Goal: Information Seeking & Learning: Learn about a topic

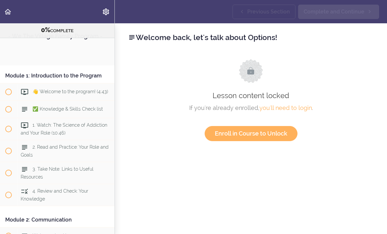
scroll to position [1168, 0]
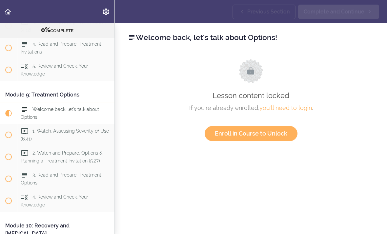
click at [280, 138] on link "Enroll in Course to Unlock" at bounding box center [250, 133] width 93 height 15
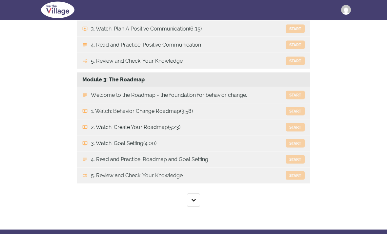
scroll to position [287, 0]
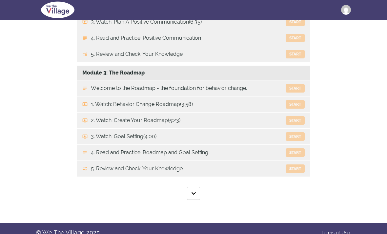
click at [195, 196] on img "button" at bounding box center [193, 193] width 4 height 5
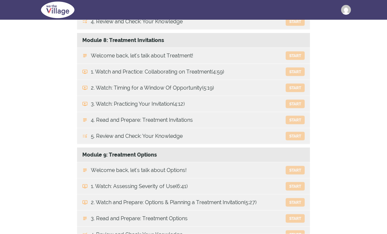
scroll to position [891, 0]
click at [297, 174] on button "Start" at bounding box center [294, 169] width 19 height 9
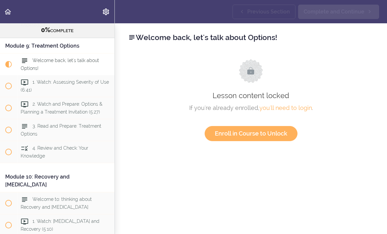
scroll to position [1226, 0]
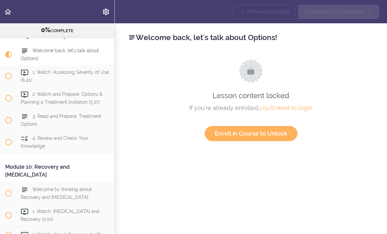
click at [269, 133] on link "Enroll in Course to Unlock" at bounding box center [250, 133] width 93 height 15
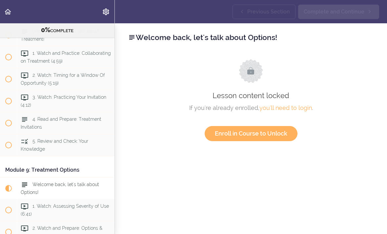
scroll to position [1093, 0]
click at [78, 181] on span "Welcome back, let's talk about Options!" at bounding box center [60, 187] width 78 height 13
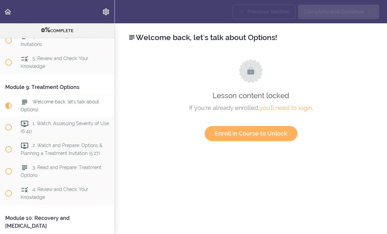
scroll to position [1218, 0]
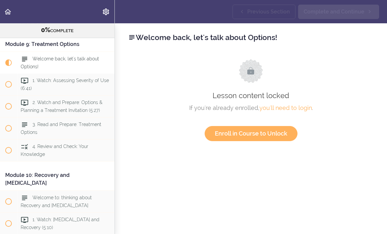
click at [13, 56] on span "Current item" at bounding box center [8, 62] width 17 height 17
click at [33, 62] on span "Welcome back, let's talk about Options!" at bounding box center [60, 62] width 78 height 13
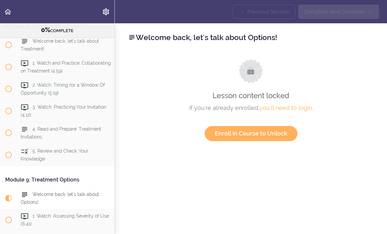
scroll to position [1091, 0]
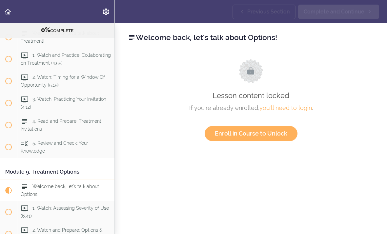
click at [29, 188] on span "Welcome back, let's talk about Options!" at bounding box center [60, 189] width 78 height 13
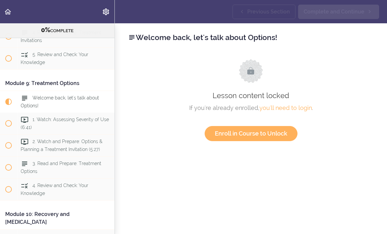
scroll to position [1218, 0]
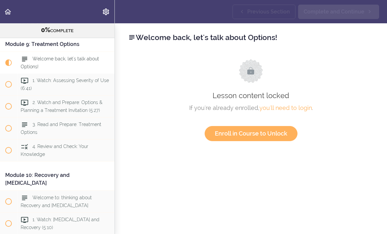
click at [24, 143] on icon at bounding box center [25, 146] width 8 height 8
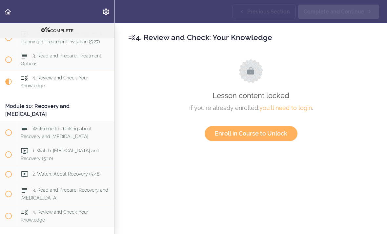
scroll to position [1305, 0]
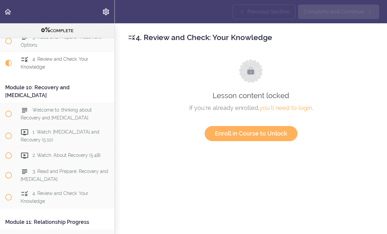
click at [24, 62] on span "4. Review and Check: Your Knowledge" at bounding box center [54, 62] width 67 height 13
click at [9, 61] on span "Current item" at bounding box center [8, 63] width 7 height 7
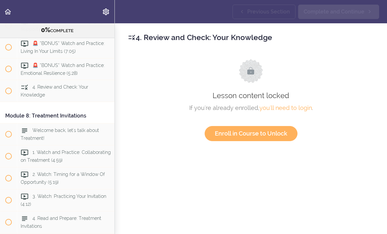
scroll to position [982, 0]
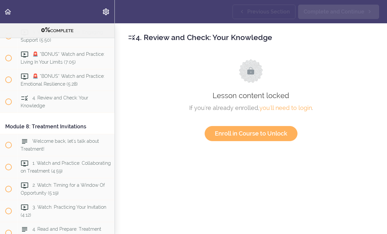
click at [6, 12] on use "Back to course curriculum" at bounding box center [8, 12] width 7 height 6
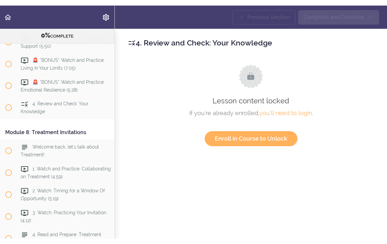
scroll to position [970, 0]
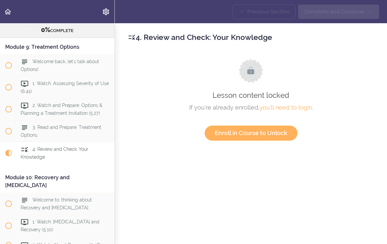
scroll to position [1218, 0]
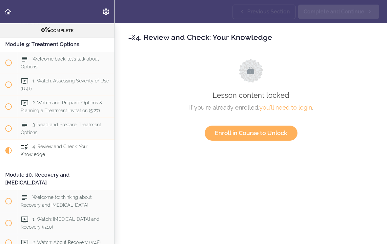
click at [78, 144] on span "4. Review and Check: Your Knowledge" at bounding box center [54, 150] width 67 height 13
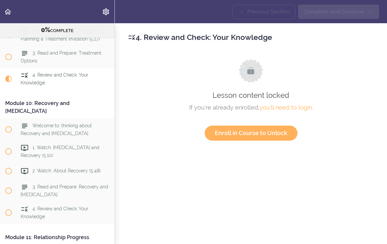
scroll to position [1293, 0]
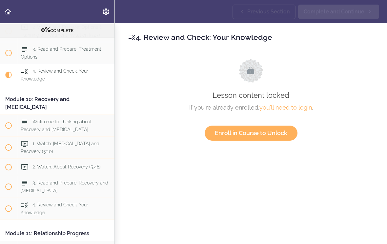
click at [81, 119] on span "Welcome to: thinking about Recovery and [MEDICAL_DATA]" at bounding box center [56, 125] width 71 height 13
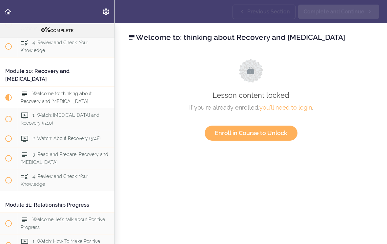
scroll to position [1348, 0]
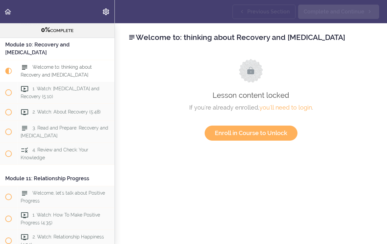
click at [69, 65] on span "Welcome to: thinking about Recovery and [MEDICAL_DATA]" at bounding box center [56, 71] width 71 height 13
click at [72, 86] on span "1. Watch: Relapse and Recovery (5:10)" at bounding box center [60, 92] width 79 height 13
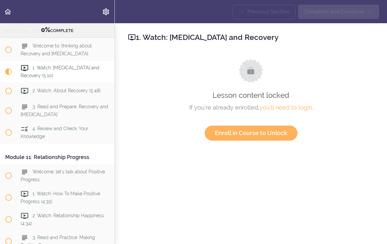
scroll to position [1370, 0]
click at [32, 64] on div "1. Watch: Relapse and Recovery (5:10)" at bounding box center [65, 71] width 97 height 22
click at [33, 65] on span "1. Watch: Relapse and Recovery (5:10)" at bounding box center [60, 71] width 79 height 13
click at [132, 38] on icon at bounding box center [132, 37] width 8 height 8
click at [263, 129] on link "Enroll in Course to Unlock" at bounding box center [250, 133] width 93 height 15
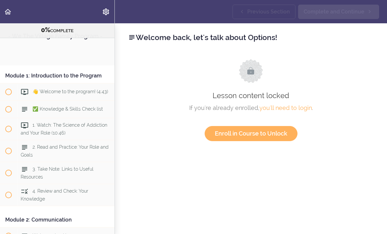
scroll to position [1168, 0]
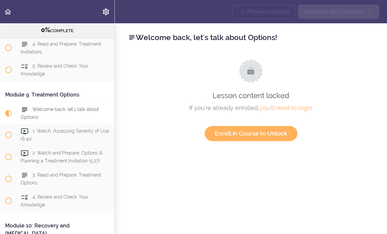
click at [296, 111] on link "you'll need to login" at bounding box center [285, 107] width 52 height 7
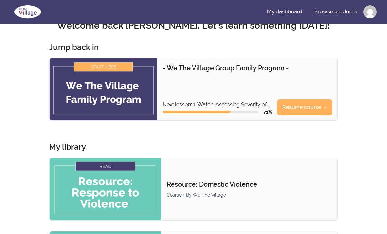
scroll to position [16, 0]
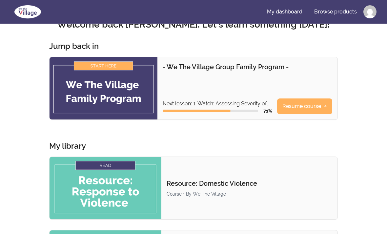
click at [307, 104] on link "Resume course" at bounding box center [304, 106] width 55 height 16
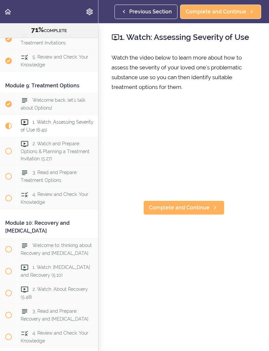
click at [221, 13] on span "Complete and Continue" at bounding box center [215, 12] width 61 height 8
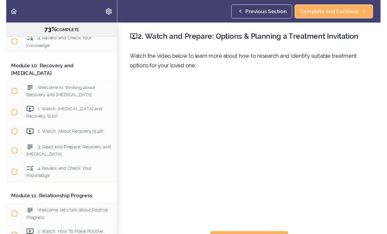
scroll to position [8, 0]
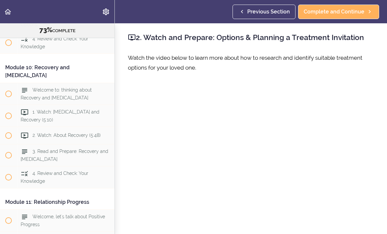
click at [344, 13] on span "Complete and Continue" at bounding box center [333, 12] width 61 height 8
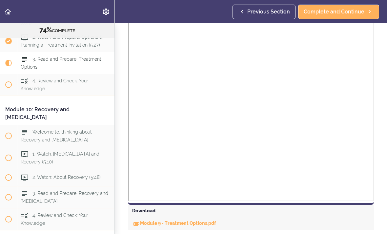
scroll to position [414, 0]
click at [149, 209] on div "Download" at bounding box center [251, 211] width 246 height 12
click at [207, 224] on link "Module 9 - Treatment Options.pdf" at bounding box center [174, 222] width 84 height 5
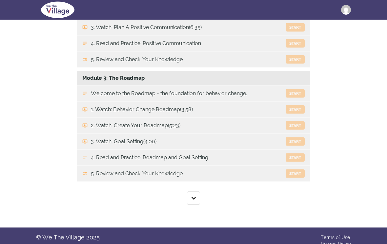
scroll to position [287, 0]
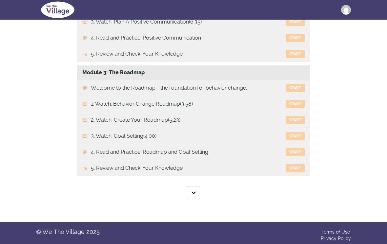
click at [195, 196] on img "button" at bounding box center [193, 193] width 4 height 5
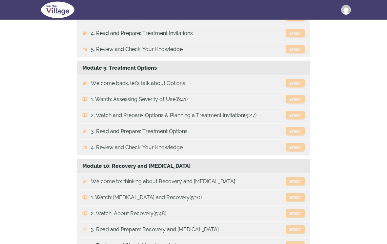
scroll to position [978, 0]
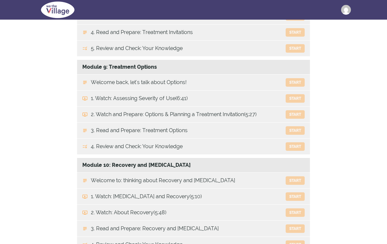
click at [167, 155] on link "4. Review and Check: Your Knowledge Start" at bounding box center [193, 147] width 233 height 16
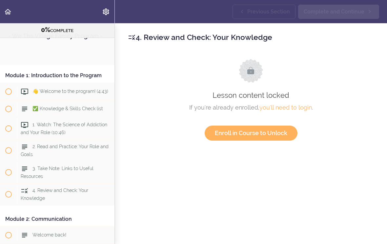
scroll to position [1314, 0]
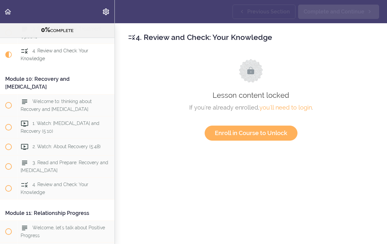
click at [269, 132] on link "Enroll in Course to Unlock" at bounding box center [250, 133] width 93 height 15
